Goal: Navigation & Orientation: Find specific page/section

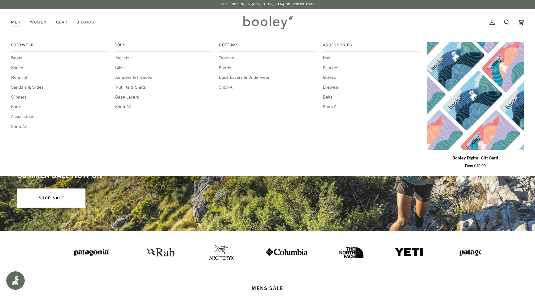
click at [18, 24] on link "Men" at bounding box center [18, 22] width 14 height 27
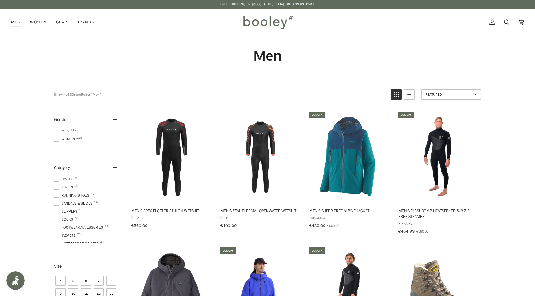
click at [269, 23] on img at bounding box center [267, 22] width 54 height 18
